Goal: Task Accomplishment & Management: Manage account settings

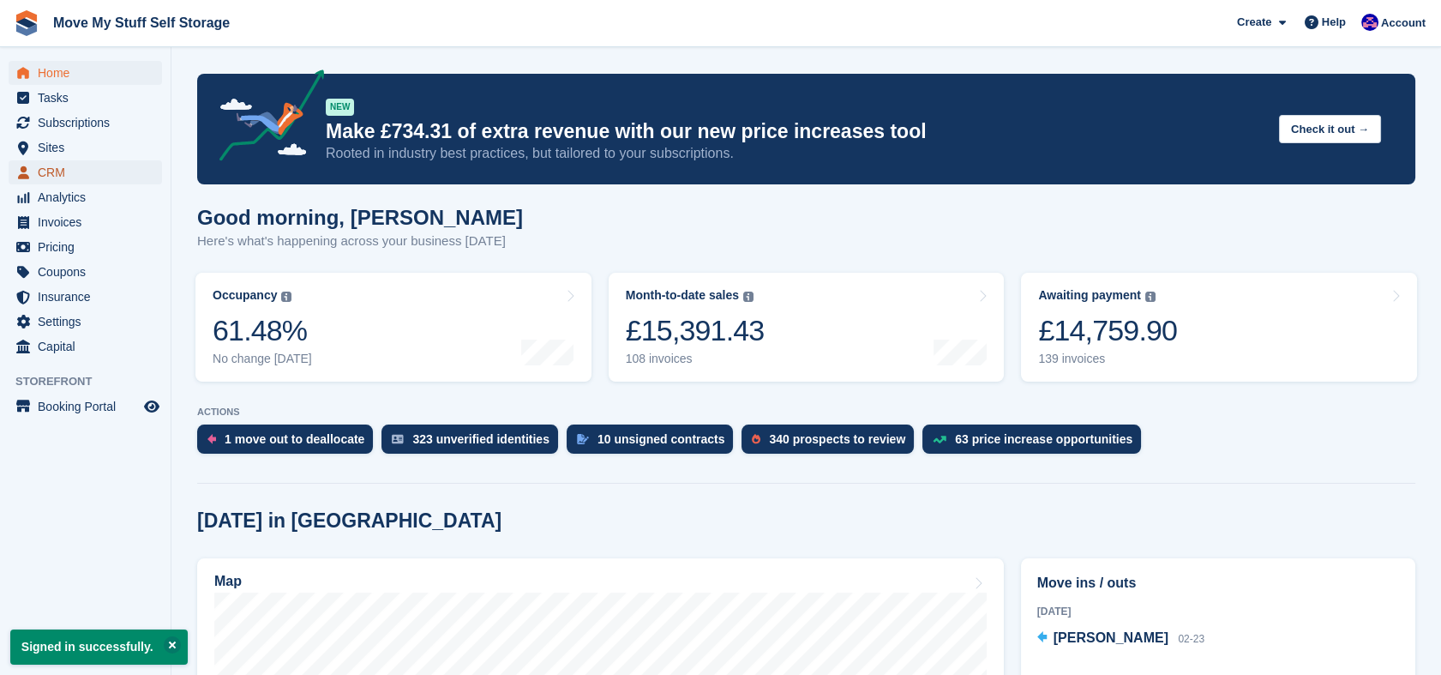
click at [60, 177] on span "CRM" at bounding box center [89, 172] width 103 height 24
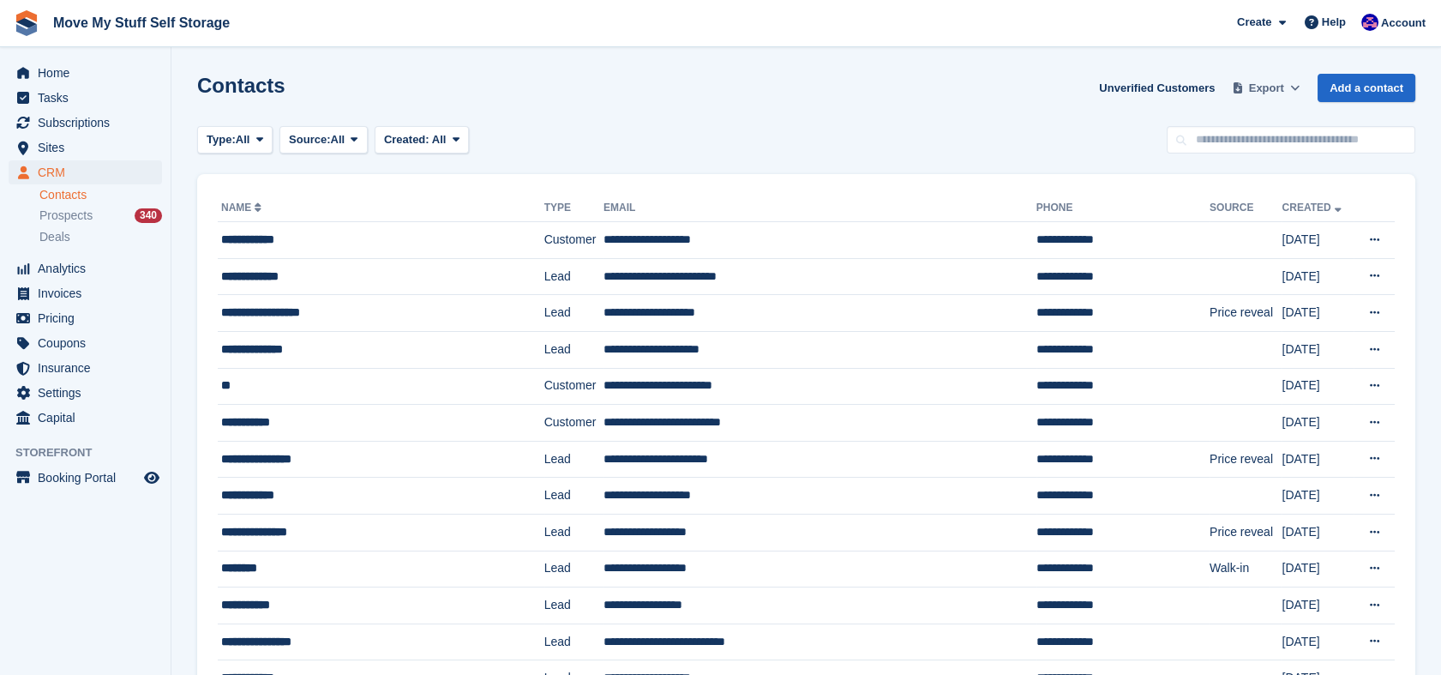
click at [1246, 93] on span at bounding box center [1237, 88] width 17 height 17
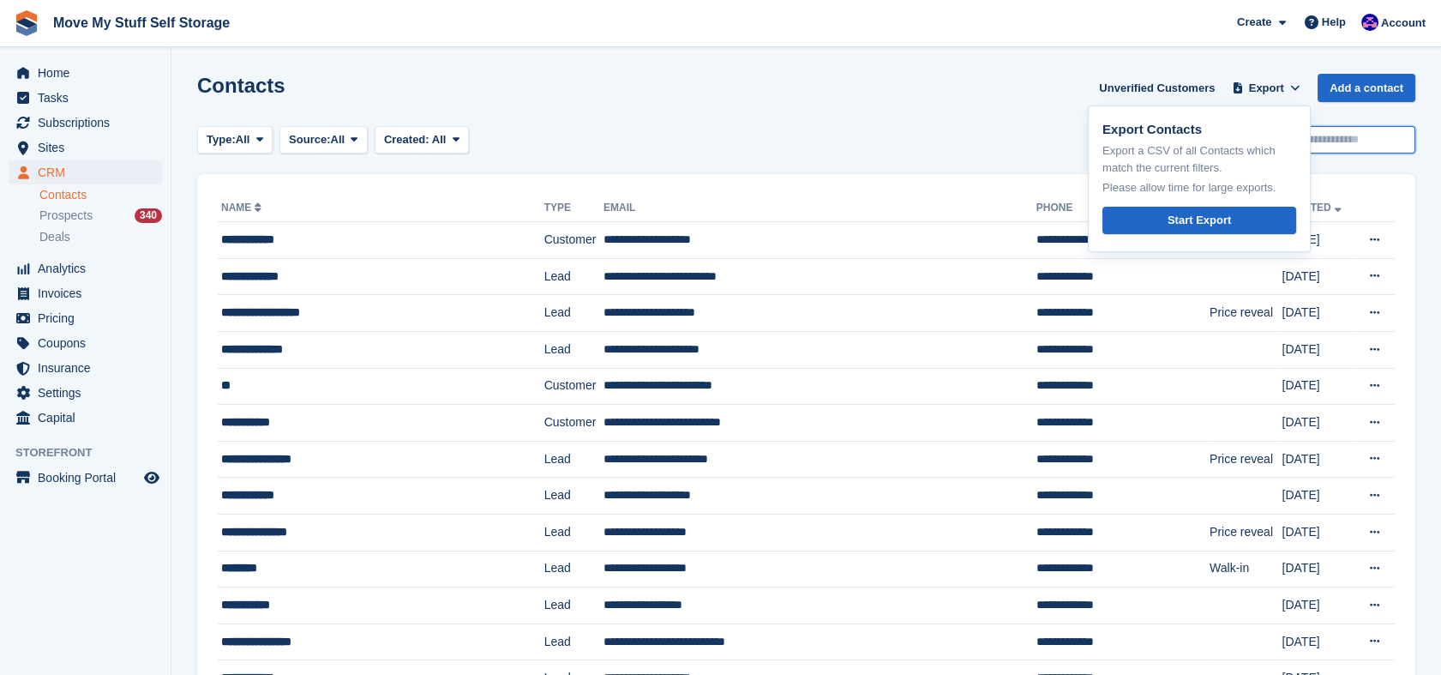
click at [1400, 140] on input "text" at bounding box center [1290, 140] width 249 height 28
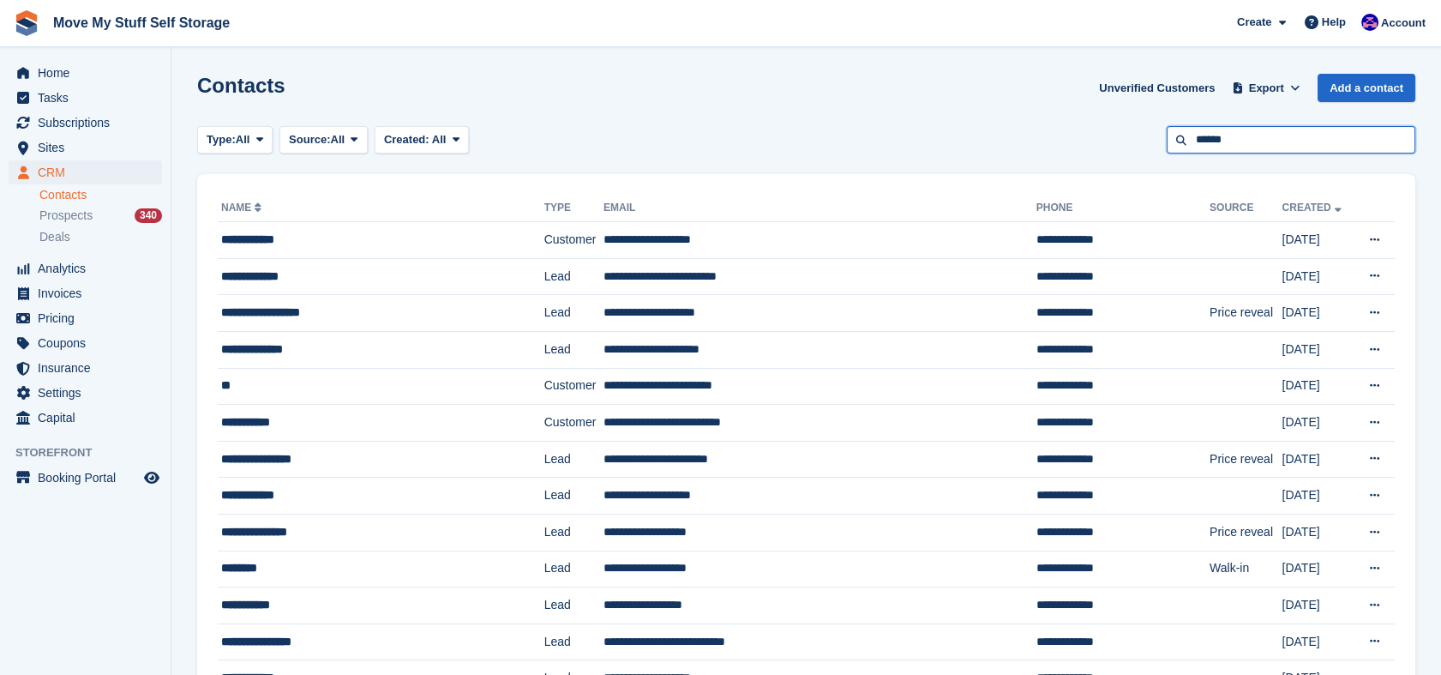
type input "******"
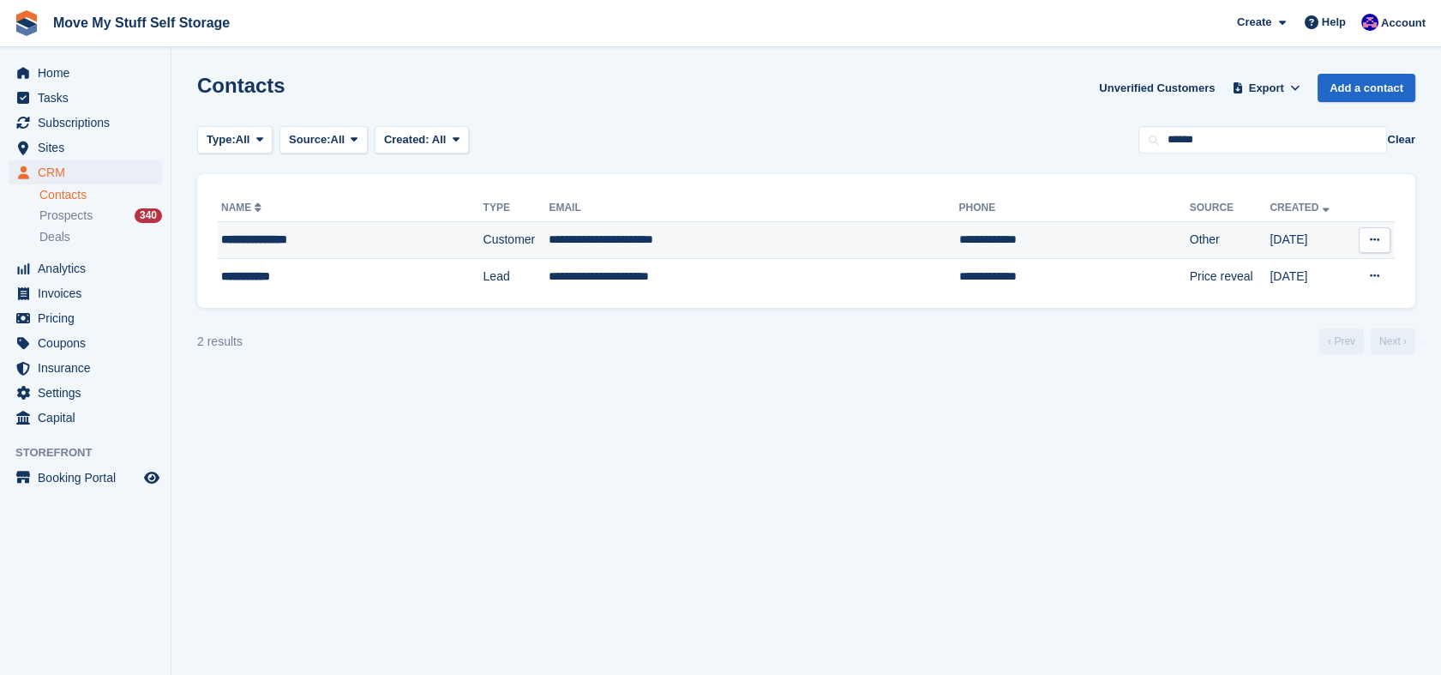
click at [357, 223] on td "**********" at bounding box center [351, 240] width 266 height 37
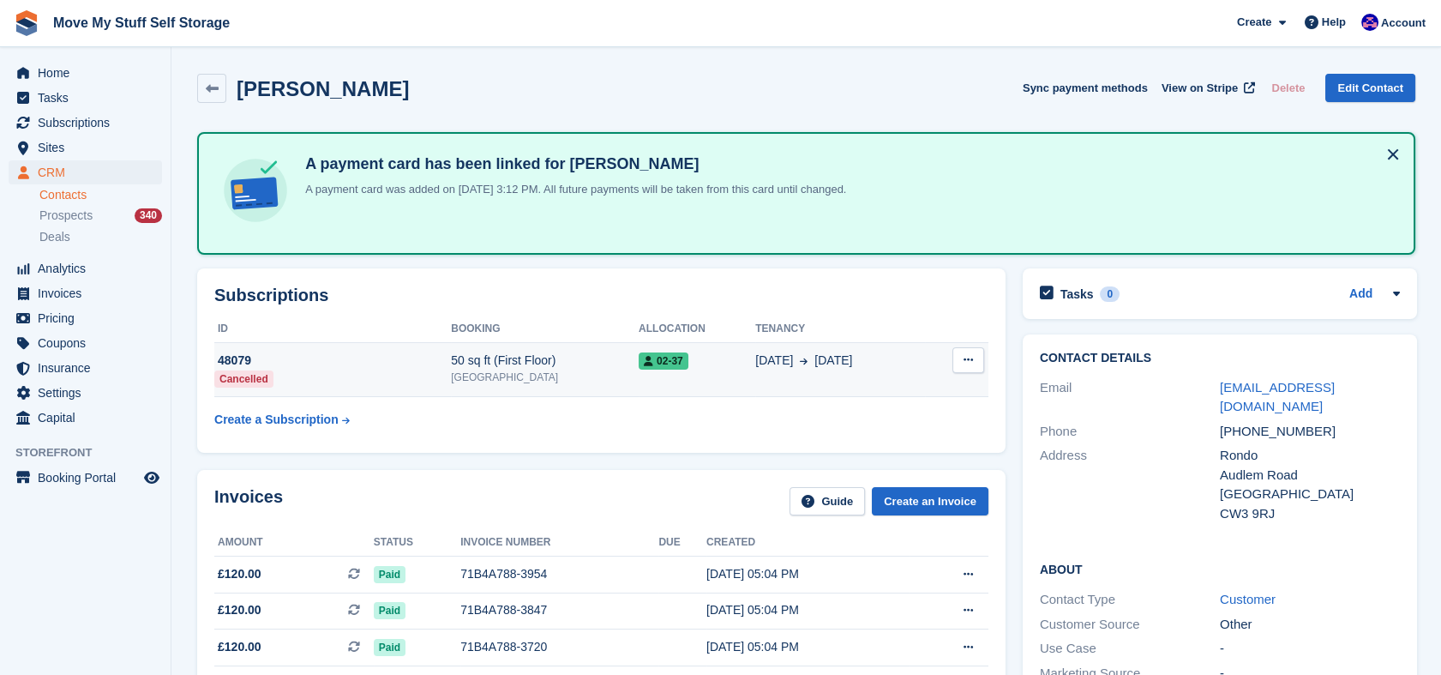
click at [963, 358] on icon at bounding box center [967, 359] width 9 height 11
click at [701, 378] on td "02-37" at bounding box center [697, 369] width 117 height 55
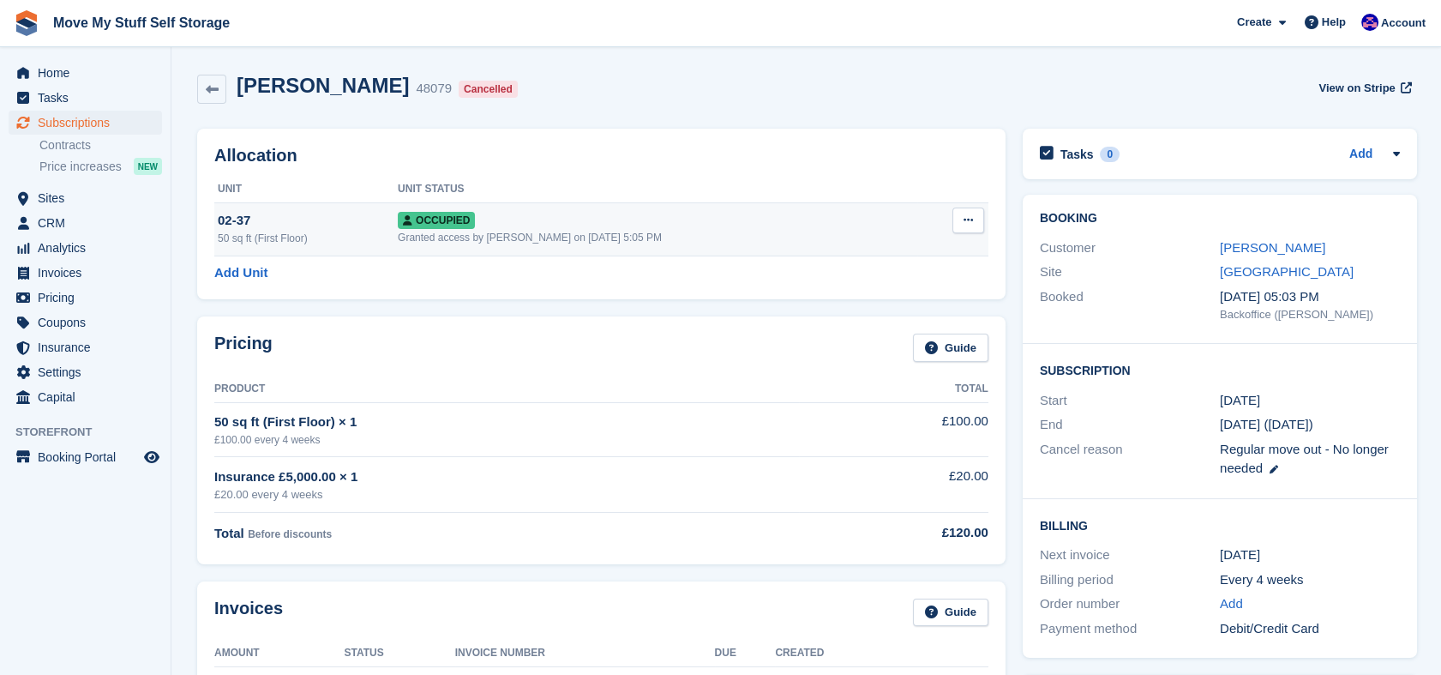
click at [969, 218] on icon at bounding box center [967, 219] width 9 height 11
click at [848, 323] on p "Deallocate" at bounding box center [901, 313] width 149 height 22
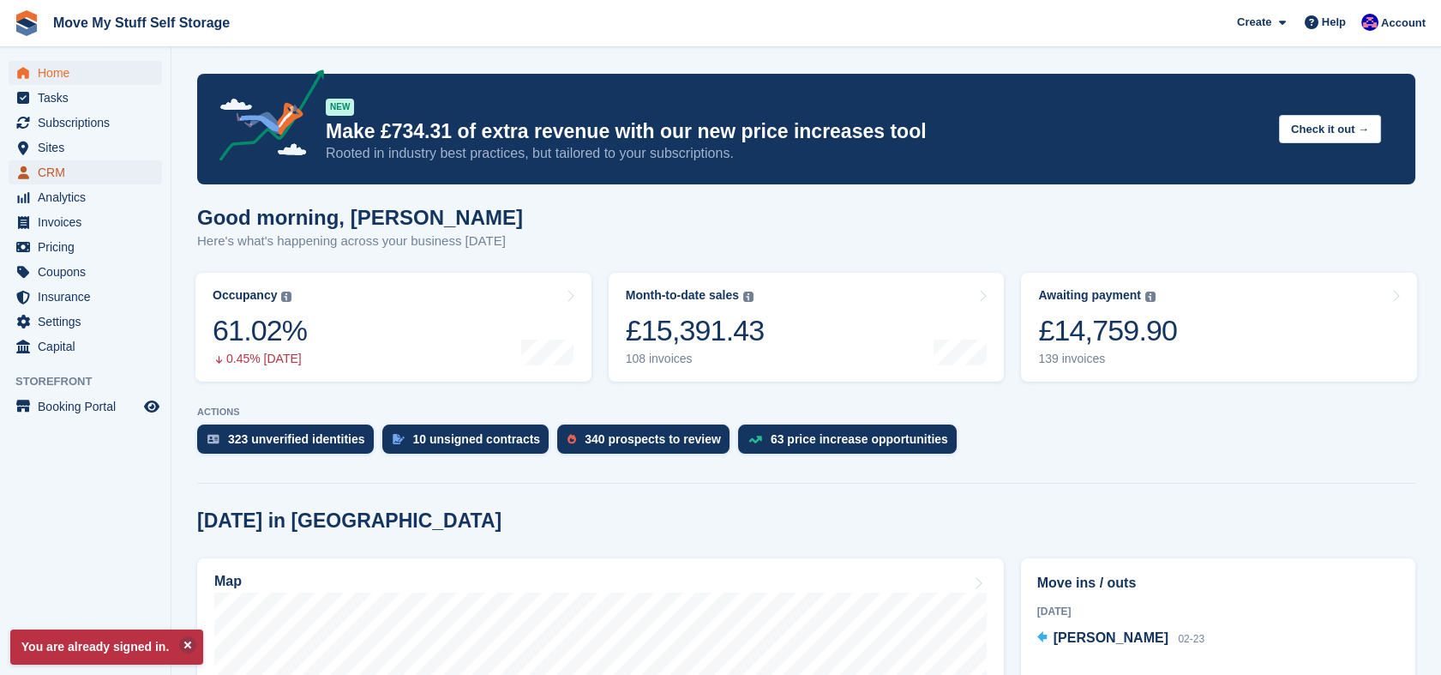
click at [105, 160] on span "CRM" at bounding box center [89, 172] width 103 height 24
click at [92, 171] on span "CRM" at bounding box center [89, 172] width 103 height 24
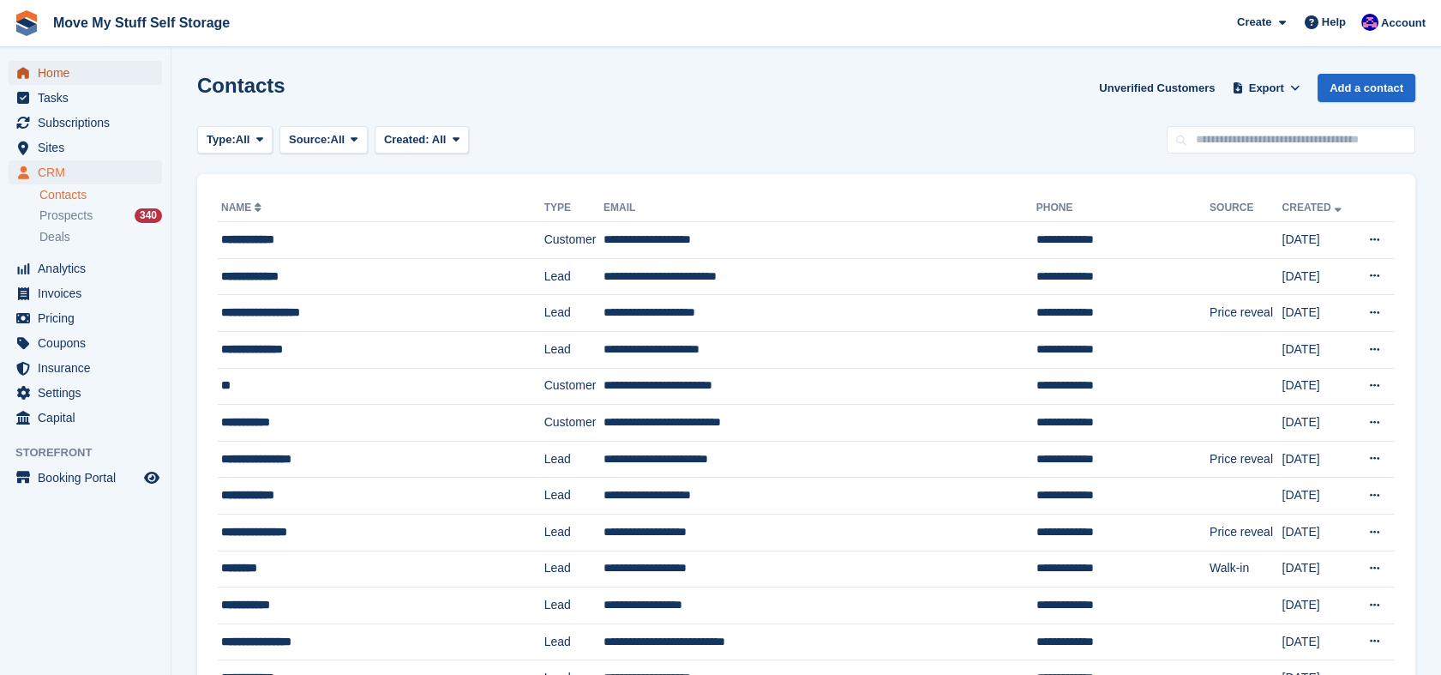
click at [43, 69] on span "Home" at bounding box center [89, 73] width 103 height 24
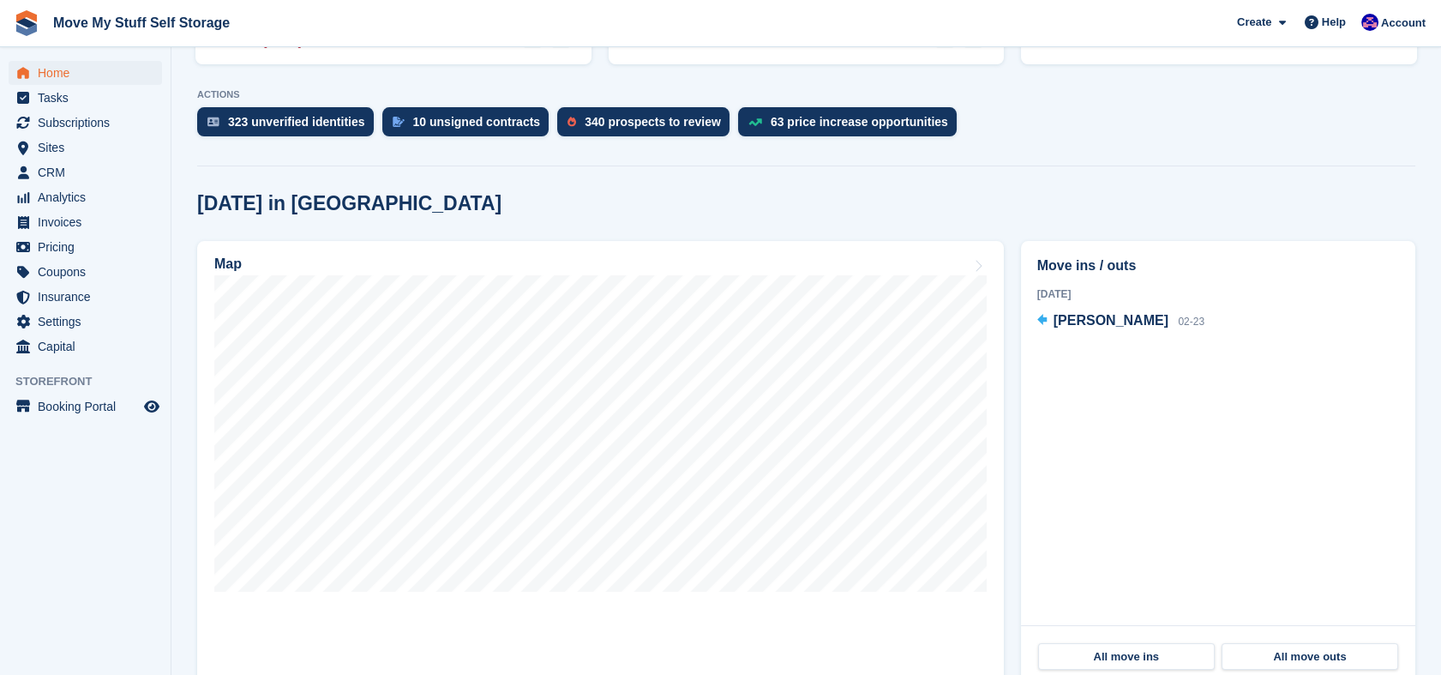
scroll to position [325, 0]
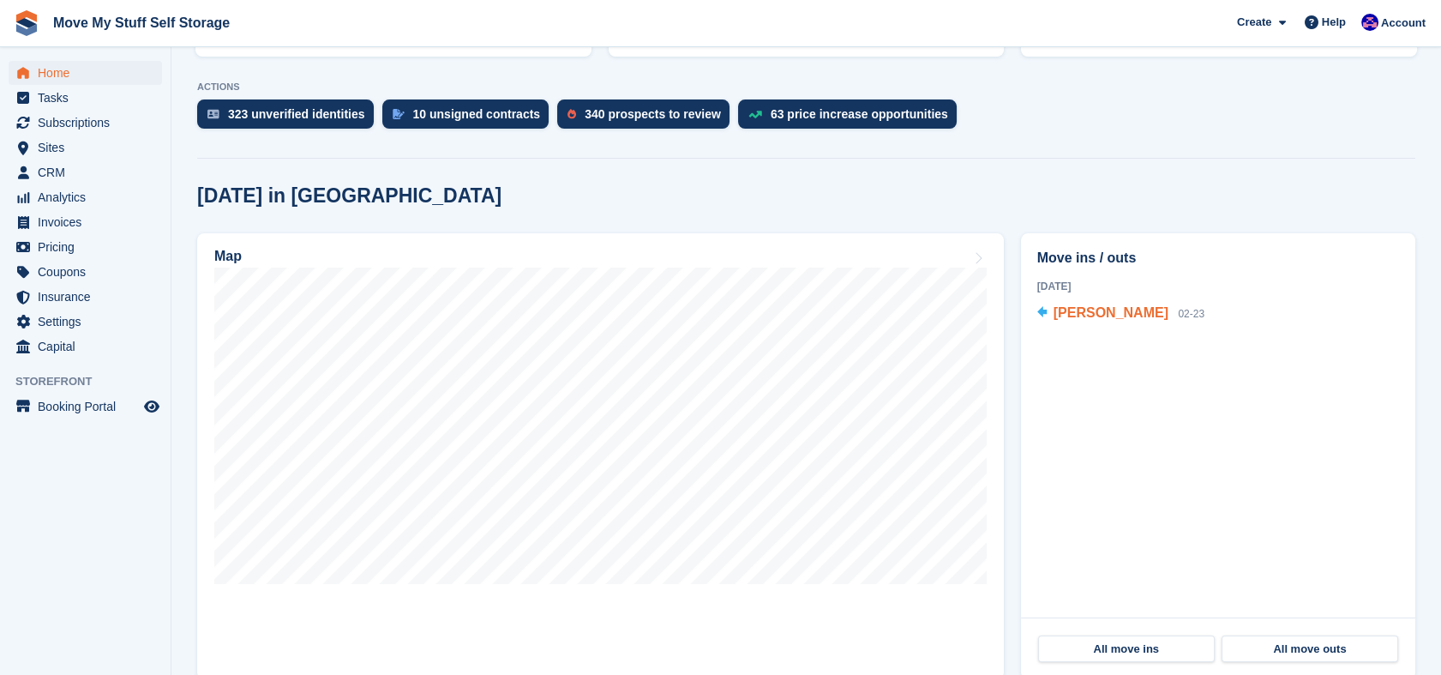
click at [1120, 312] on span "[PERSON_NAME]" at bounding box center [1110, 312] width 115 height 15
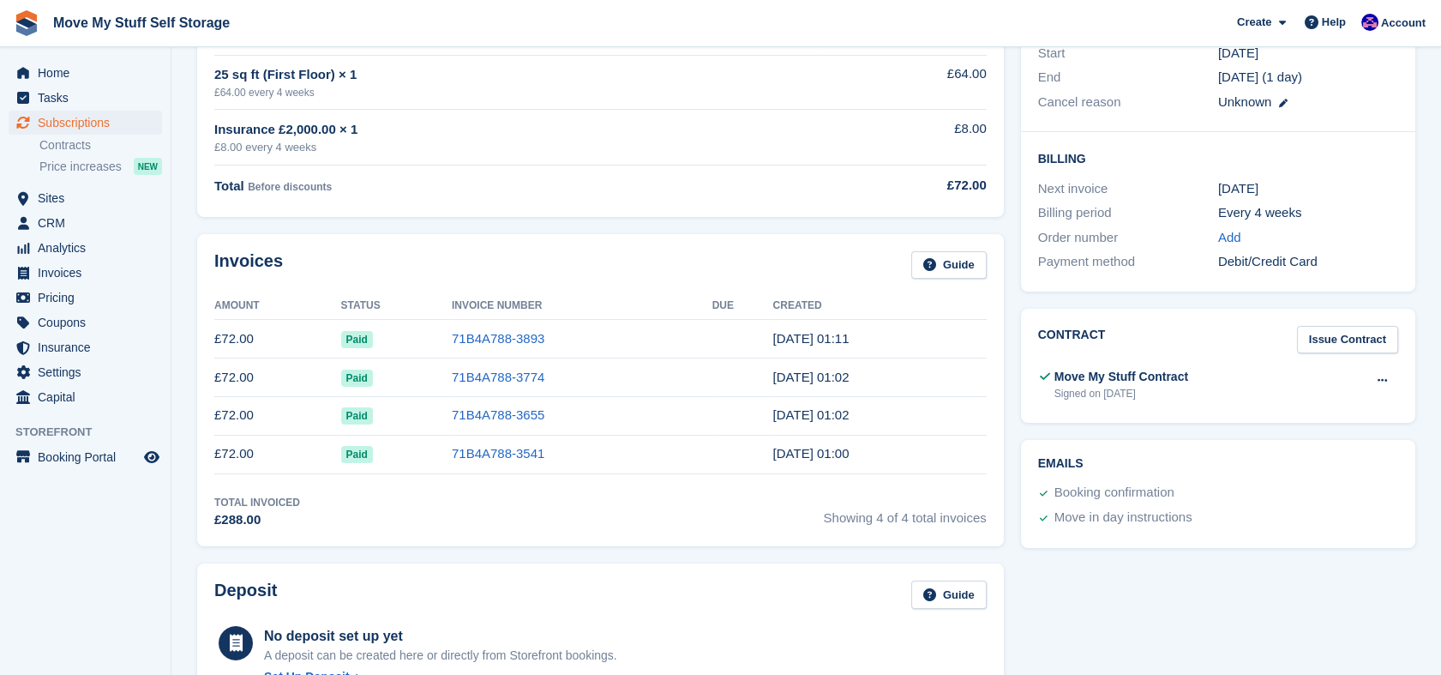
scroll to position [307, 0]
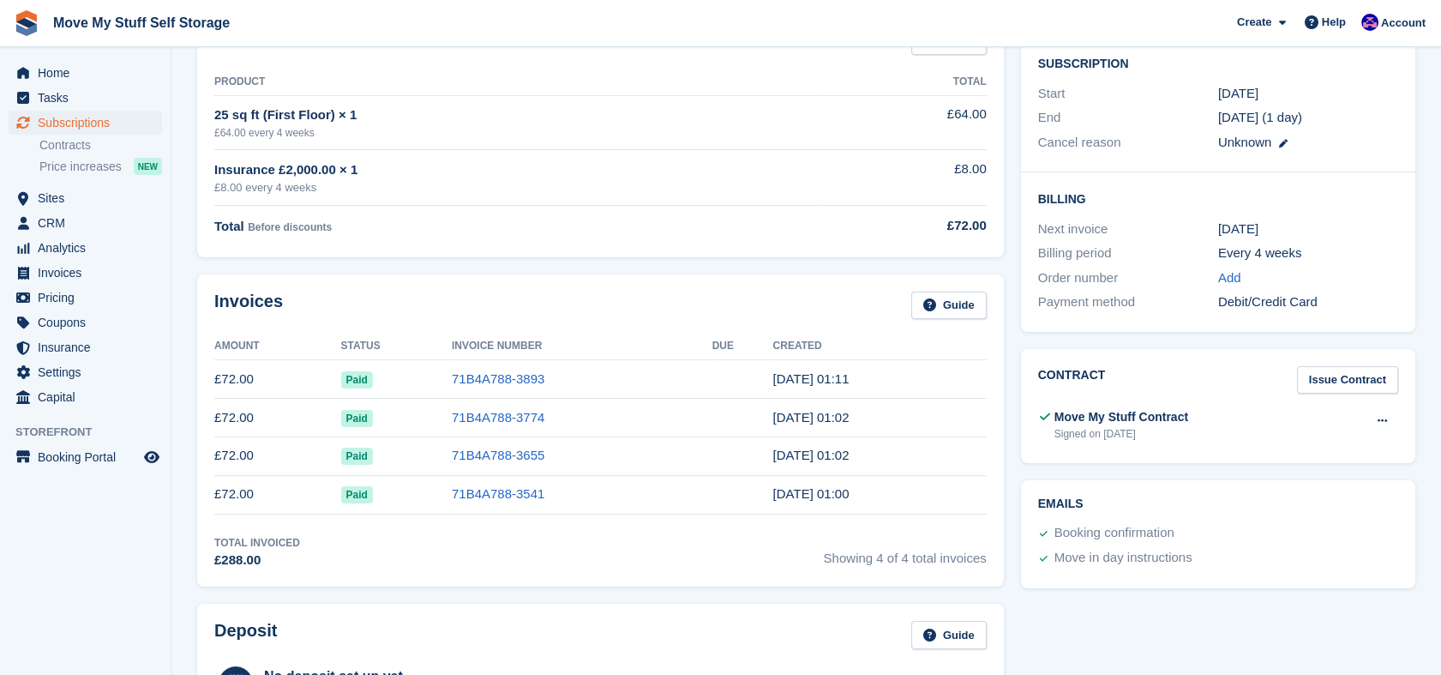
click at [496, 387] on td "71B4A788-3893" at bounding box center [582, 379] width 261 height 39
click at [490, 372] on link "71B4A788-3893" at bounding box center [498, 378] width 93 height 15
